Goal: Task Accomplishment & Management: Use online tool/utility

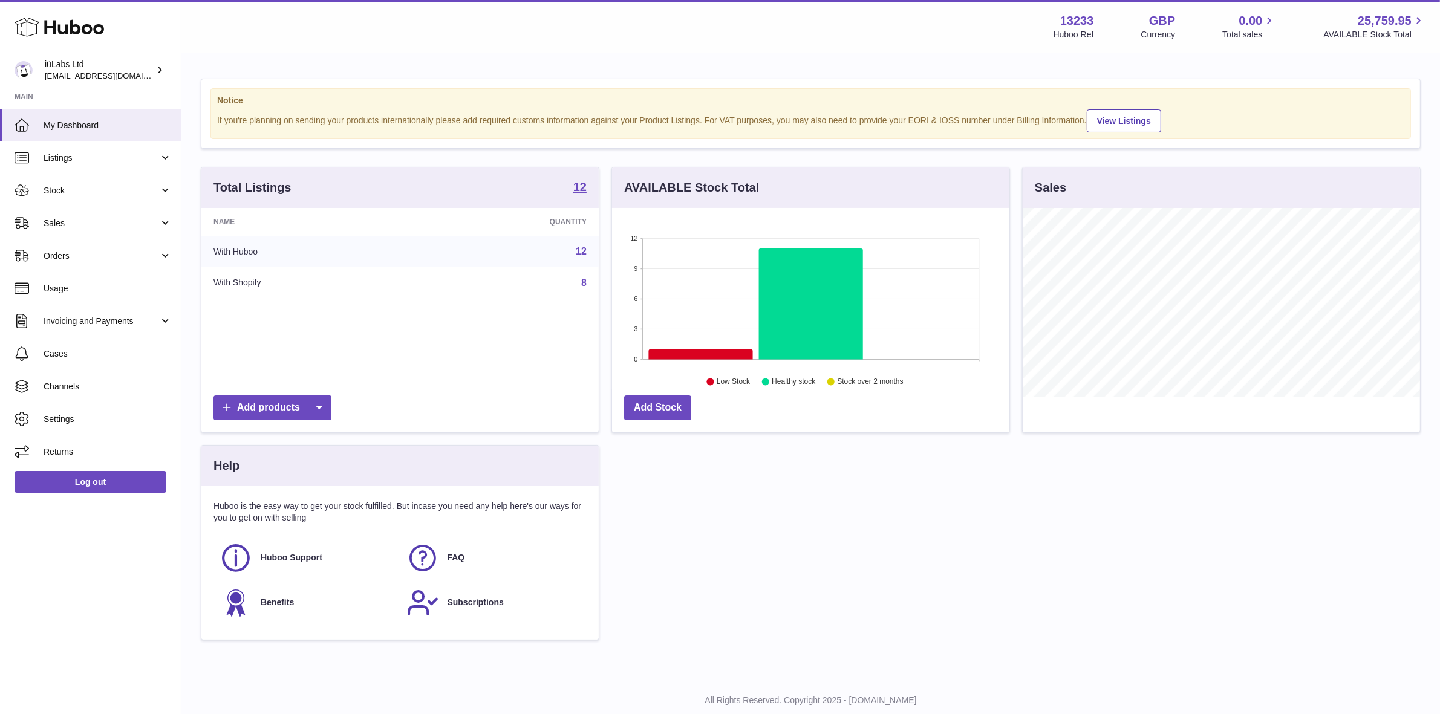
scroll to position [604596, 604388]
click at [122, 257] on span "Orders" at bounding box center [102, 255] width 116 height 11
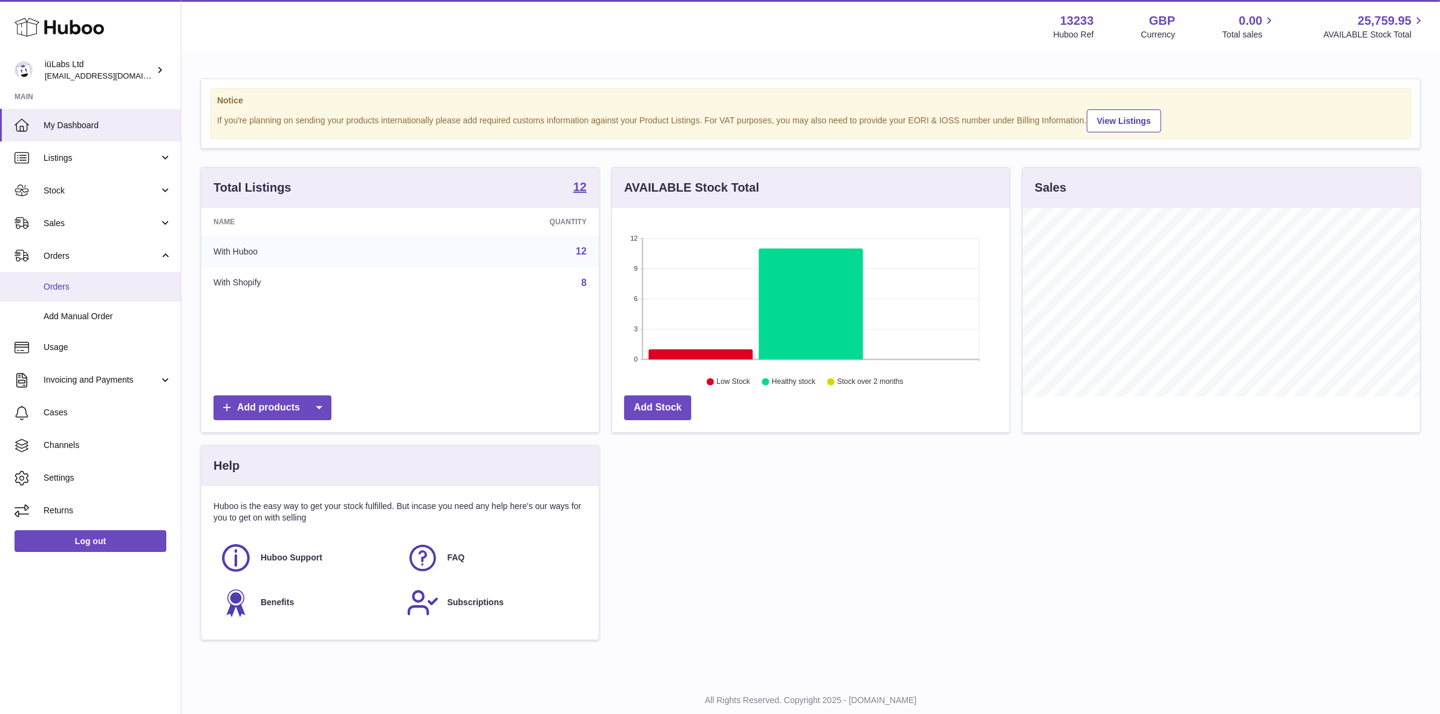
click at [109, 282] on span "Orders" at bounding box center [108, 286] width 128 height 11
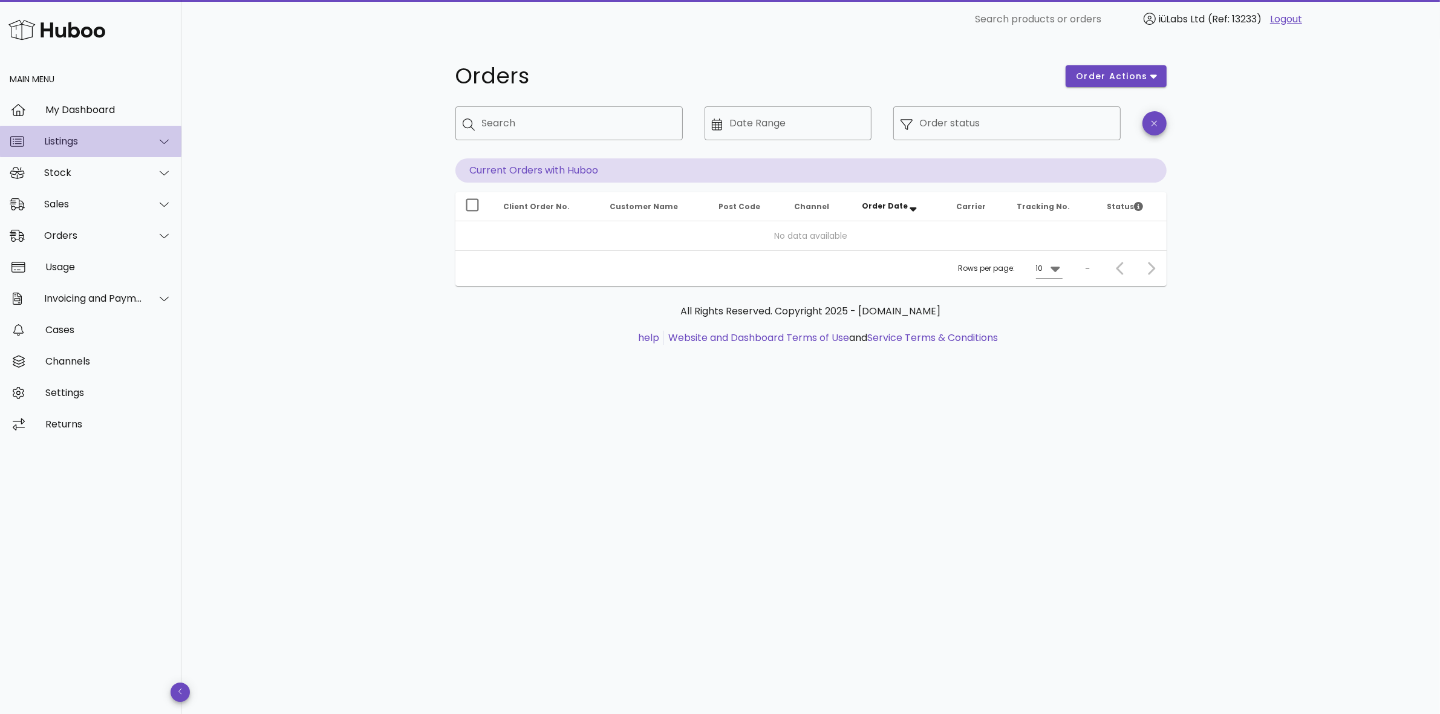
click at [88, 143] on div "Listings" at bounding box center [93, 140] width 99 height 11
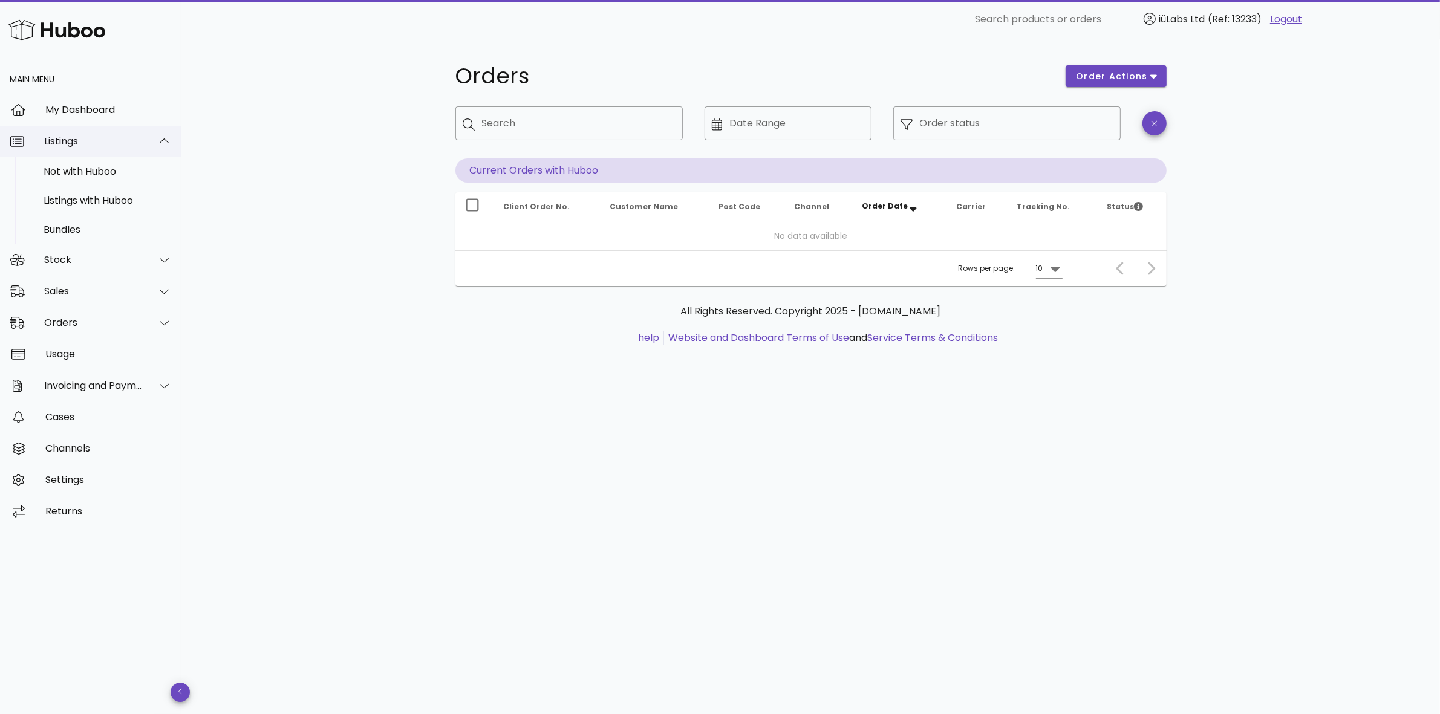
click at [88, 143] on div "Listings" at bounding box center [93, 140] width 99 height 11
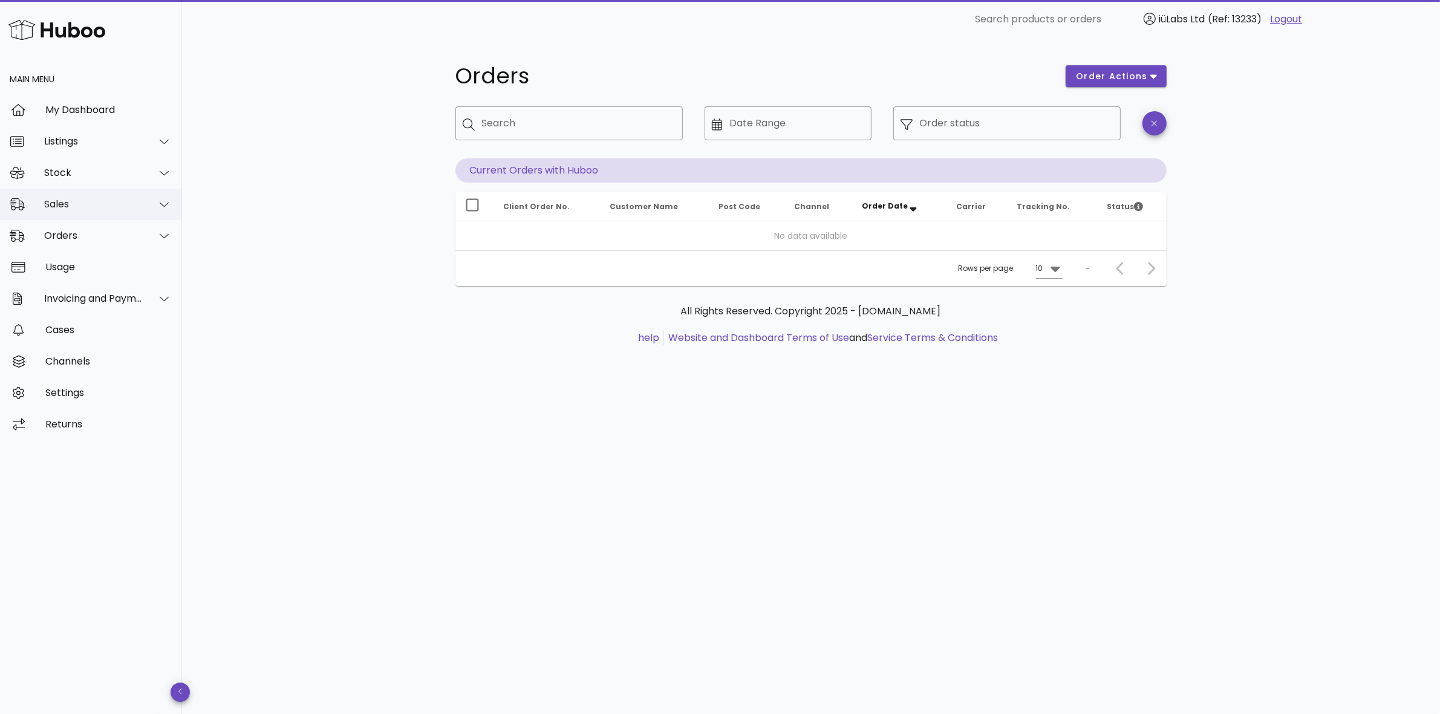
click at [92, 212] on div "Sales" at bounding box center [90, 204] width 181 height 31
click at [105, 295] on div "Orders" at bounding box center [93, 293] width 99 height 11
click at [97, 287] on div "Add Manual Order" at bounding box center [108, 295] width 128 height 26
